Goal: Complete application form

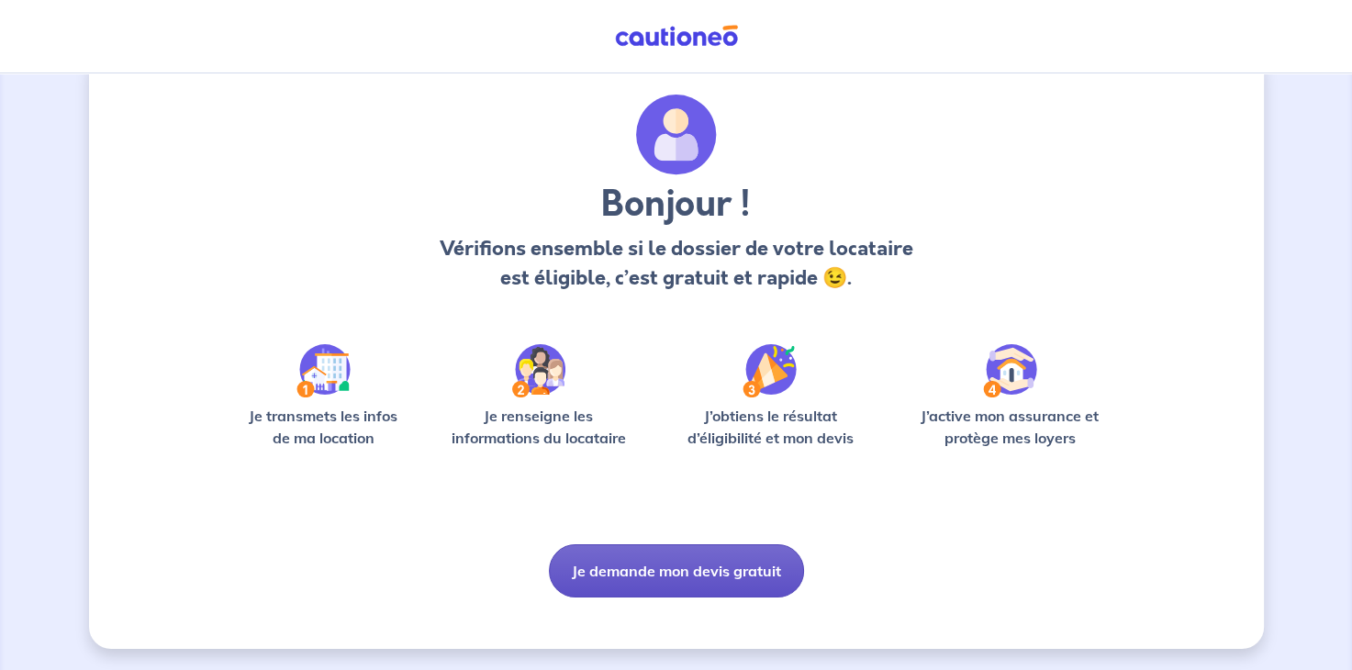
click at [683, 577] on button "Je demande mon devis gratuit" at bounding box center [676, 570] width 255 height 53
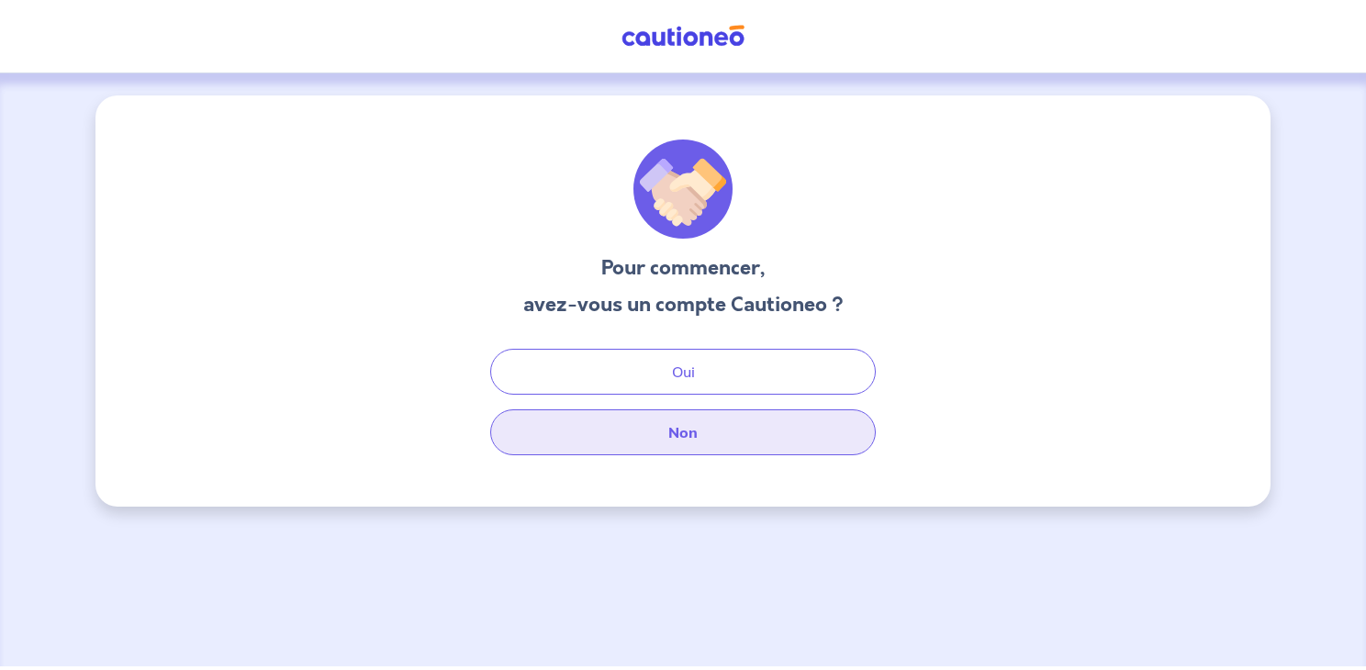
click at [669, 441] on button "Non" at bounding box center [682, 432] width 385 height 46
